Goal: Information Seeking & Learning: Find contact information

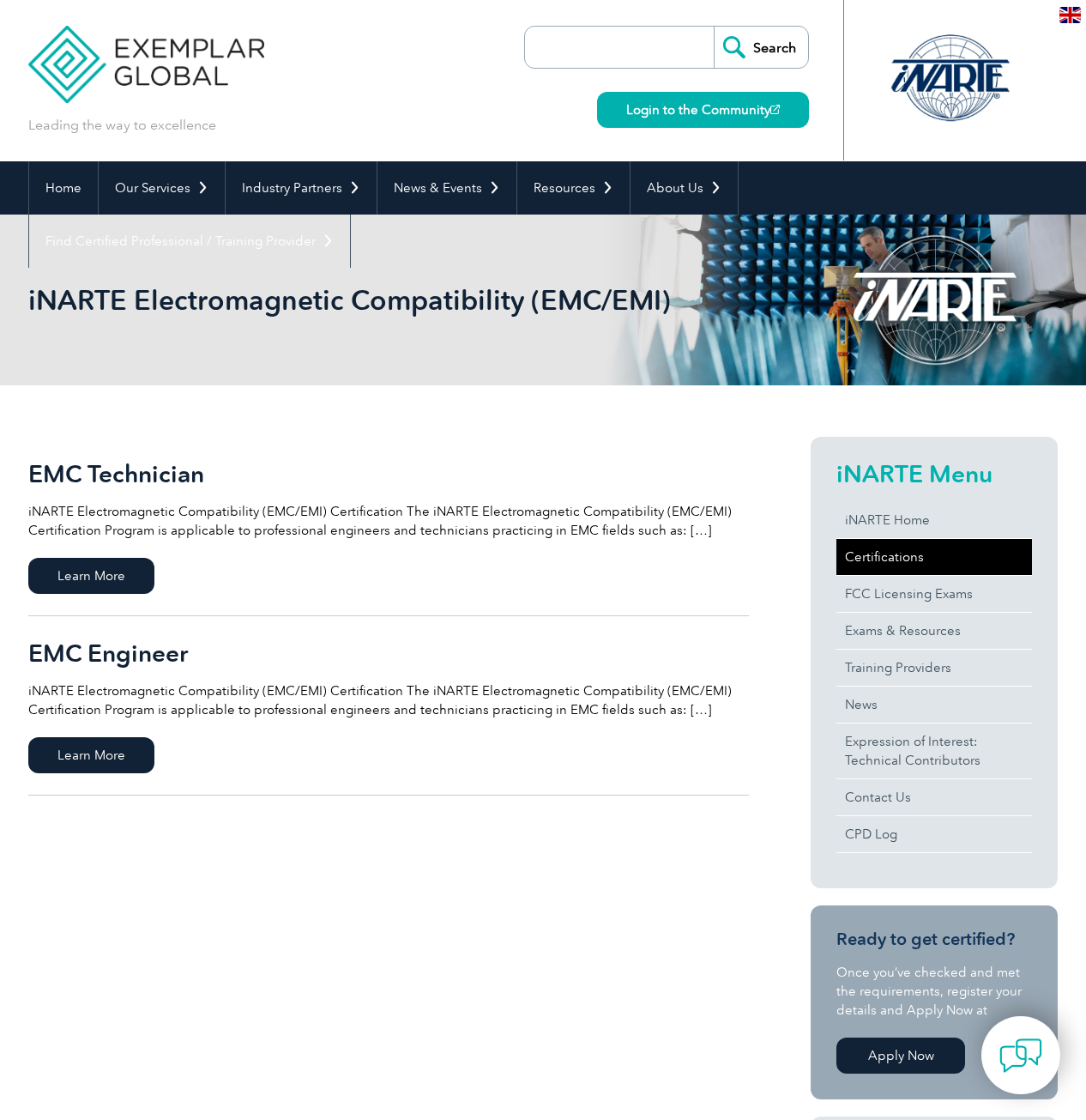
click at [895, 554] on link "Certifications" at bounding box center [934, 557] width 196 height 36
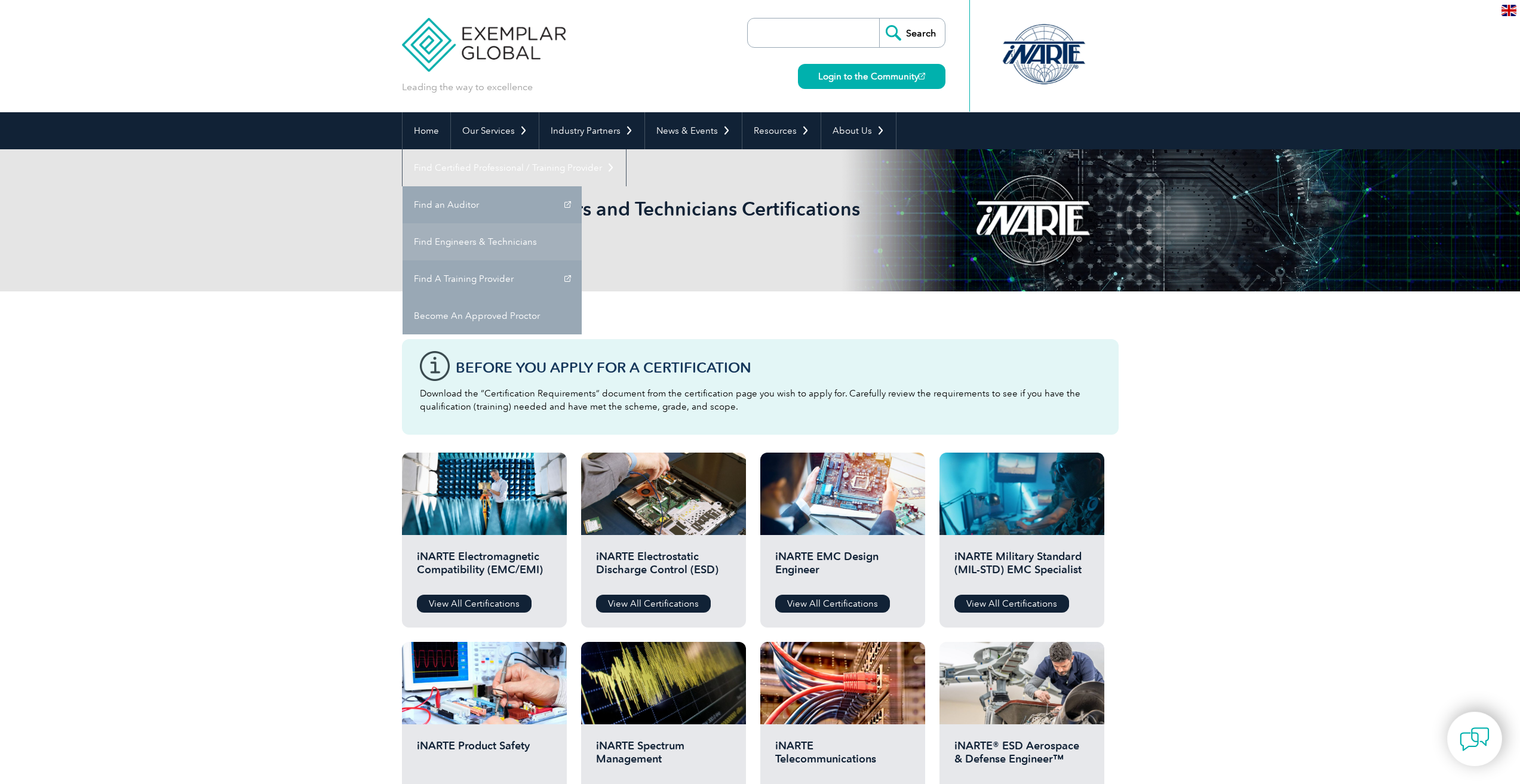
click at [582, 223] on link "Find Engineers & Technicians" at bounding box center [493, 241] width 179 height 37
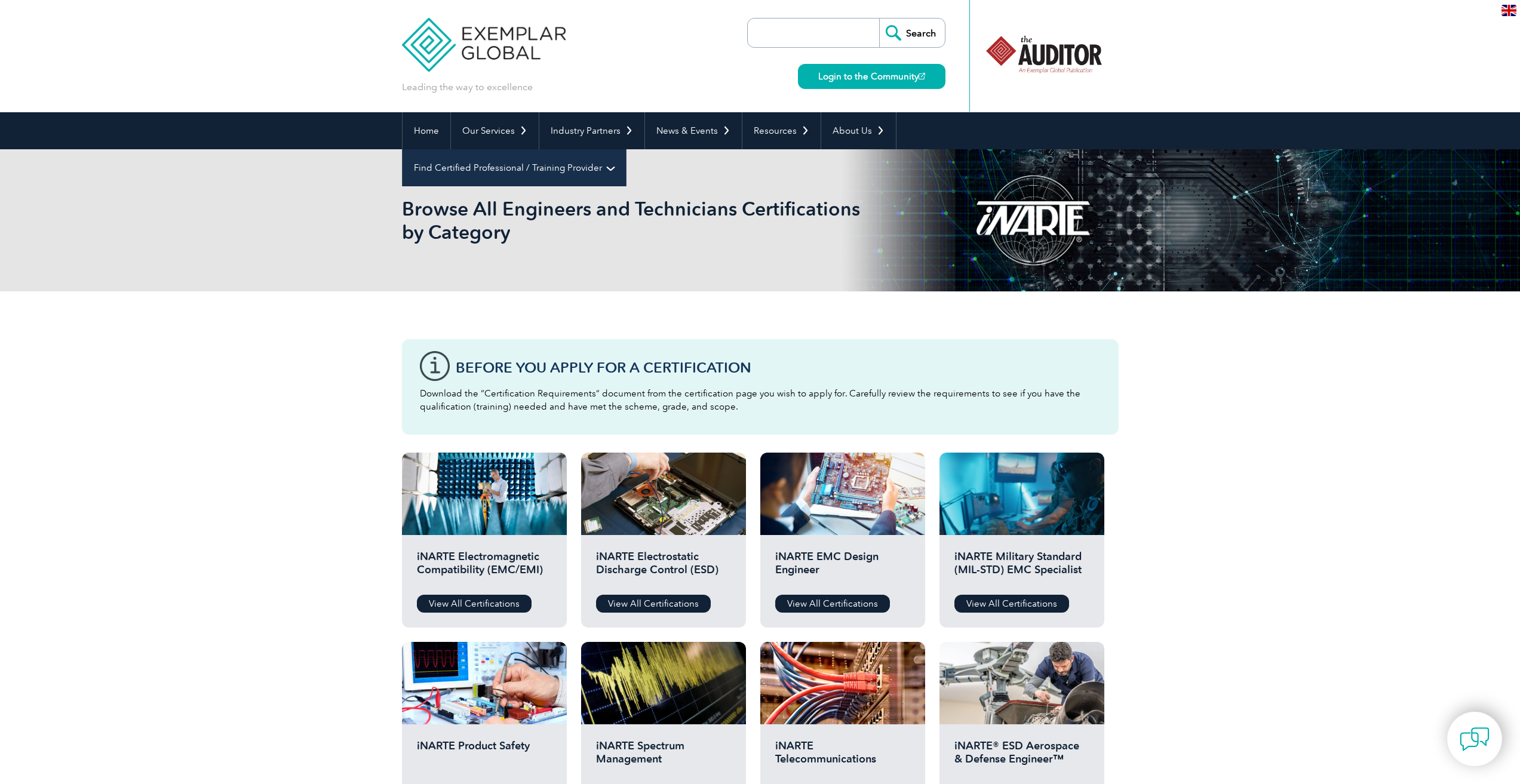
click at [626, 150] on link "Find Certified Professional / Training Provider" at bounding box center [514, 168] width 223 height 37
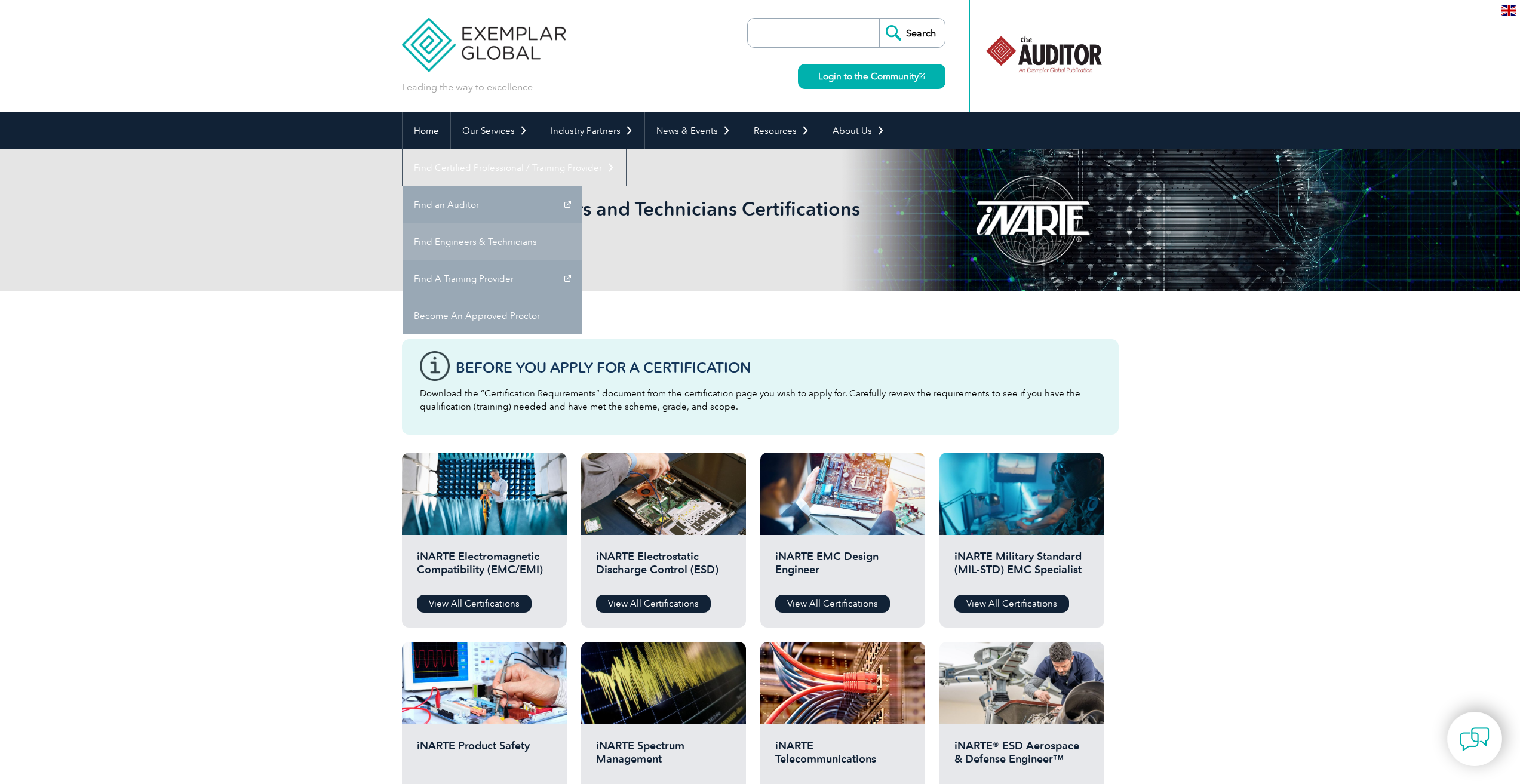
click at [582, 223] on link "Find Engineers & Technicians" at bounding box center [493, 241] width 179 height 37
